Goal: Information Seeking & Learning: Find specific fact

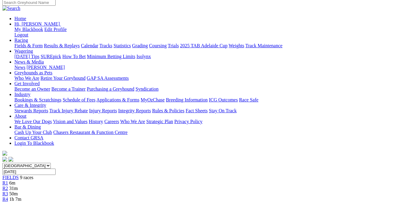
scroll to position [91, 0]
